Goal: Information Seeking & Learning: Learn about a topic

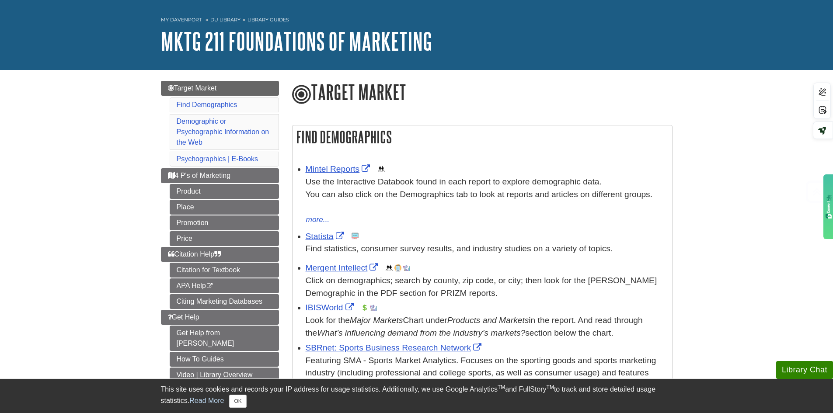
scroll to position [971, 0]
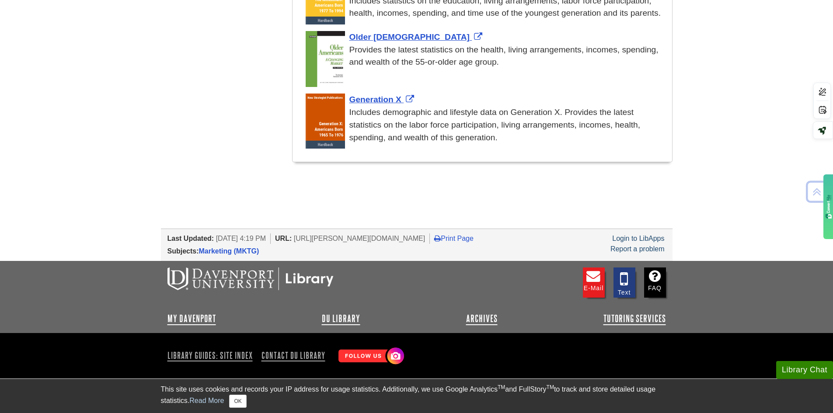
drag, startPoint x: 394, startPoint y: 231, endPoint x: 378, endPoint y: 434, distance: 203.2
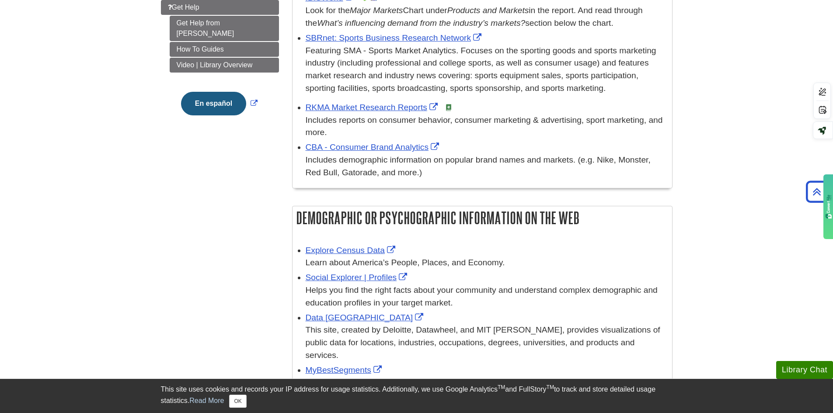
scroll to position [271, 0]
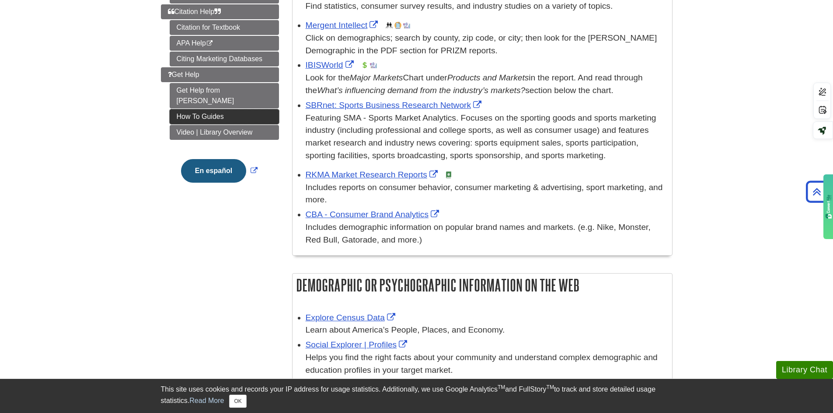
click at [192, 109] on link "How To Guides" at bounding box center [224, 116] width 109 height 15
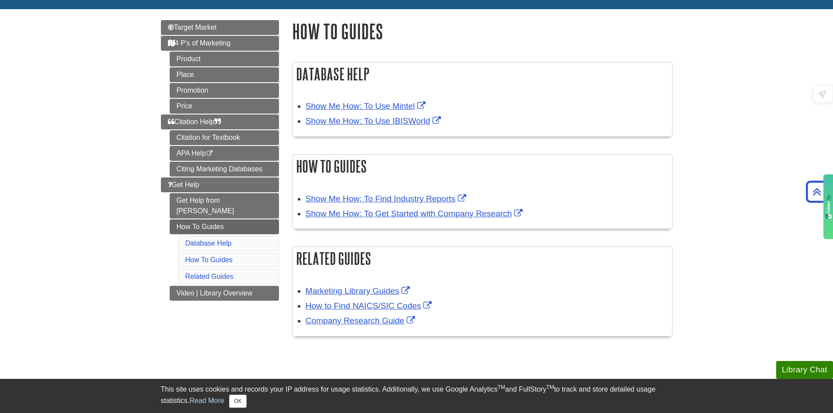
scroll to position [87, 0]
